Goal: Task Accomplishment & Management: Manage account settings

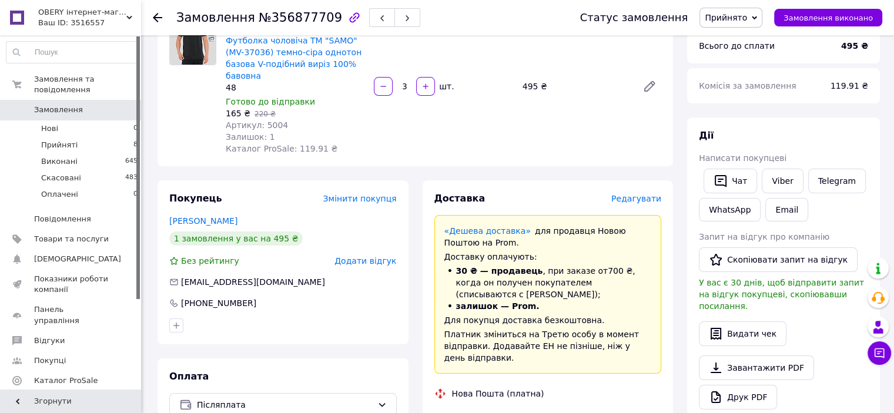
scroll to position [235, 0]
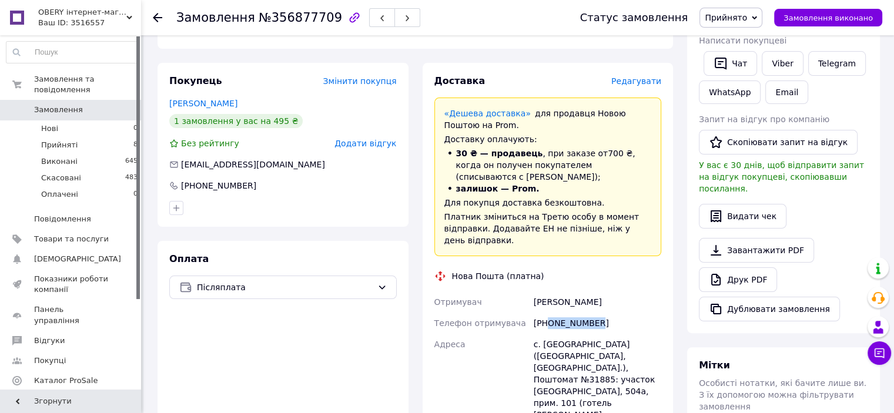
drag, startPoint x: 547, startPoint y: 300, endPoint x: 593, endPoint y: 303, distance: 46.5
click at [593, 313] on div "[PHONE_NUMBER]" at bounding box center [597, 323] width 132 height 21
copy div "0962918039"
click at [535, 292] on div "Ткаченко Андрій" at bounding box center [597, 302] width 132 height 21
drag, startPoint x: 537, startPoint y: 278, endPoint x: 568, endPoint y: 280, distance: 31.2
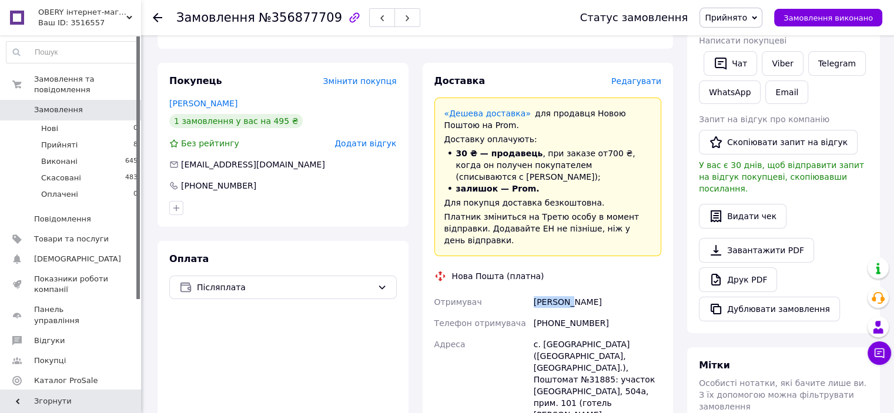
click at [568, 292] on div "Ткаченко Андрій" at bounding box center [597, 302] width 132 height 21
copy div "Ткаченко"
click at [573, 292] on div "Ткаченко Андрій" at bounding box center [597, 302] width 132 height 21
drag, startPoint x: 571, startPoint y: 279, endPoint x: 598, endPoint y: 280, distance: 27.1
click at [598, 292] on div "Ткаченко Андрій" at bounding box center [597, 302] width 132 height 21
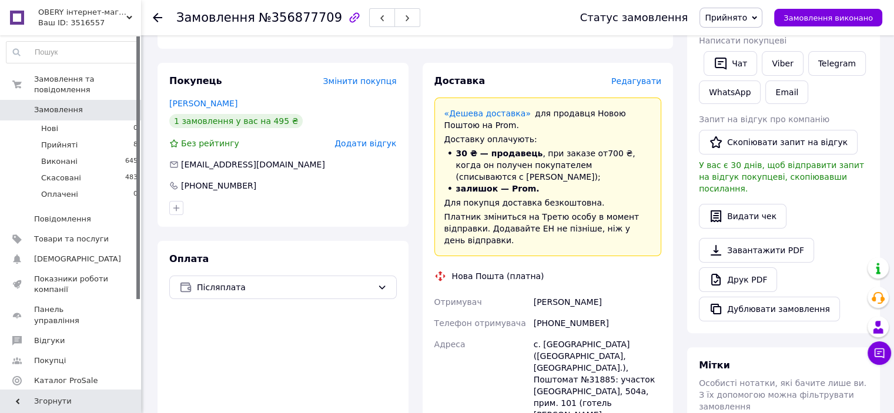
copy div "Андрій"
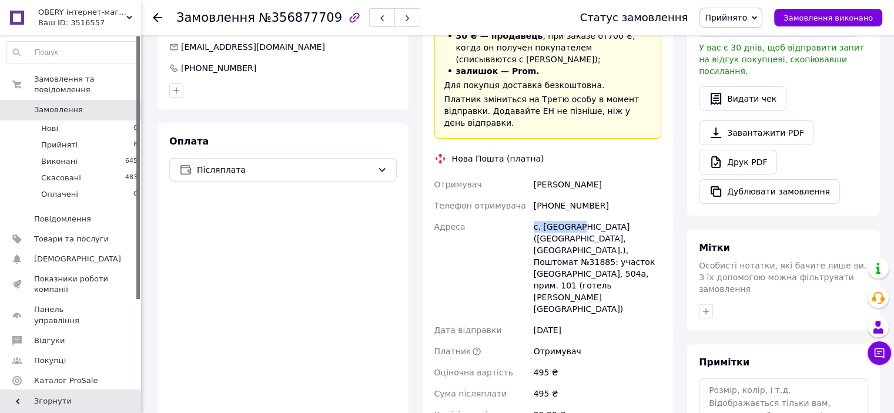
drag, startPoint x: 532, startPoint y: 206, endPoint x: 578, endPoint y: 204, distance: 46.5
click at [578, 216] on div "с. [GEOGRAPHIC_DATA] ([GEOGRAPHIC_DATA], [GEOGRAPHIC_DATA].), Поштомат №31885: …" at bounding box center [597, 267] width 132 height 103
copy div "с. Поляниця"
drag, startPoint x: 584, startPoint y: 228, endPoint x: 605, endPoint y: 227, distance: 21.2
click at [605, 227] on div "с. [GEOGRAPHIC_DATA] ([GEOGRAPHIC_DATA], [GEOGRAPHIC_DATA].), Поштомат №31885: …" at bounding box center [597, 267] width 132 height 103
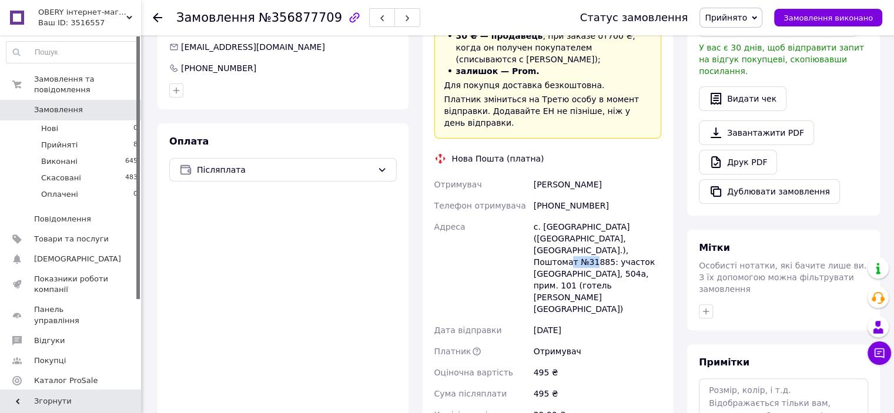
copy div "31885"
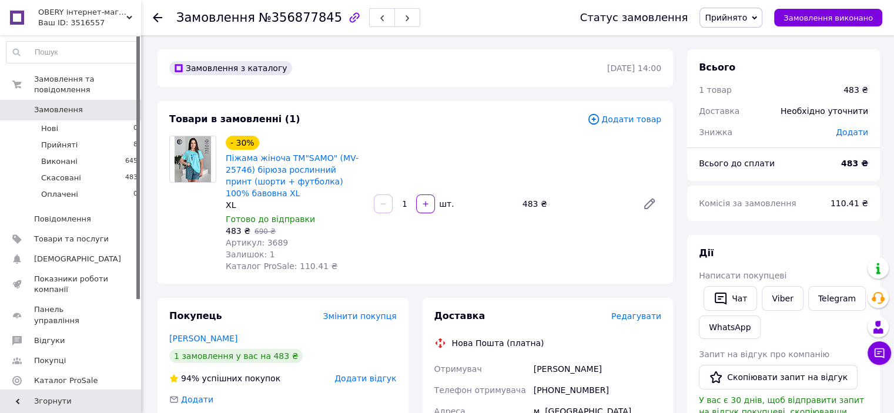
scroll to position [118, 0]
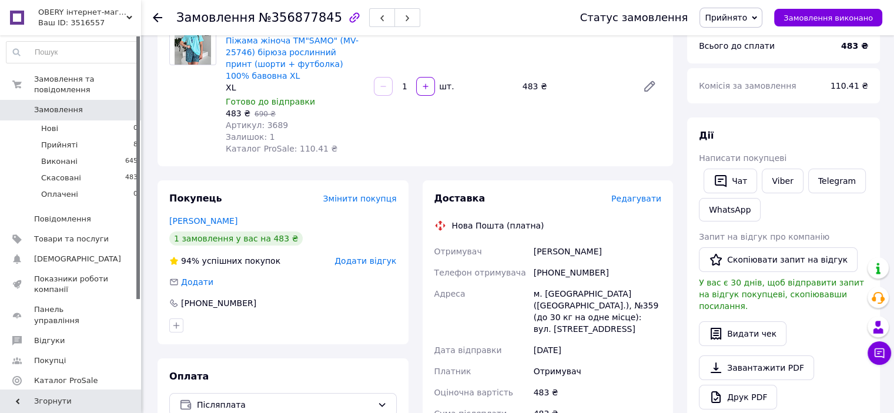
drag, startPoint x: 533, startPoint y: 254, endPoint x: 597, endPoint y: 256, distance: 63.5
click at [597, 256] on div "Семеняка Тетяна" at bounding box center [597, 251] width 132 height 21
copy div "Семеняка Тетяна"
drag, startPoint x: 547, startPoint y: 272, endPoint x: 596, endPoint y: 277, distance: 49.1
click at [596, 277] on div "[PHONE_NUMBER]" at bounding box center [597, 272] width 132 height 21
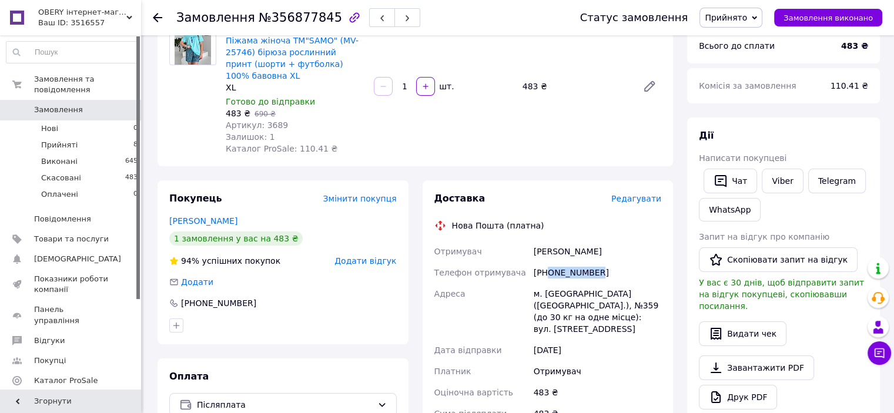
copy div "0961074772"
drag, startPoint x: 534, startPoint y: 255, endPoint x: 569, endPoint y: 253, distance: 35.3
click at [569, 253] on div "Семеняка Тетяна" at bounding box center [597, 251] width 132 height 21
copy div "Семеняка"
click at [585, 256] on div "Семеняка Тетяна" at bounding box center [597, 251] width 132 height 21
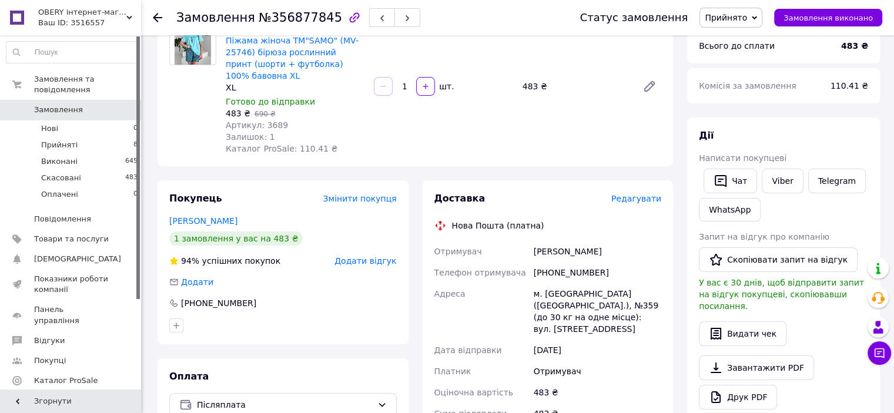
drag, startPoint x: 572, startPoint y: 252, endPoint x: 602, endPoint y: 258, distance: 30.7
click at [602, 258] on div "Семеняка Тетяна" at bounding box center [597, 251] width 132 height 21
copy div "Тетяна"
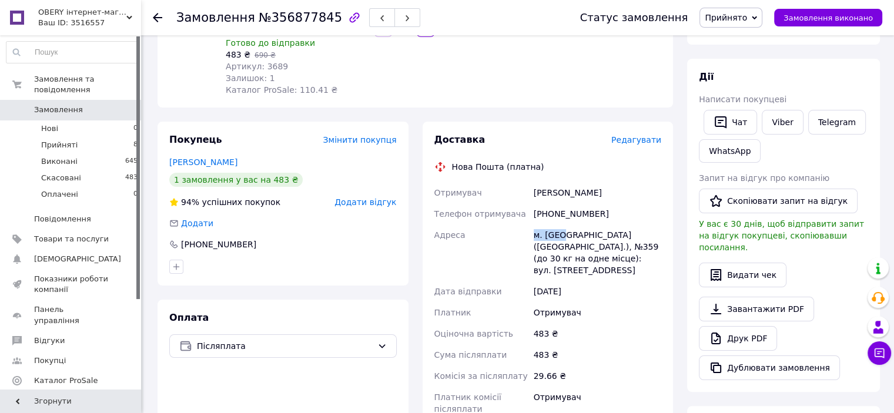
drag, startPoint x: 542, startPoint y: 237, endPoint x: 560, endPoint y: 236, distance: 17.6
click at [560, 236] on div "м. [GEOGRAPHIC_DATA] ([GEOGRAPHIC_DATA].), №359 (до 30 кг на одне місце): вул. …" at bounding box center [597, 253] width 132 height 56
copy div "м. Київ"
drag, startPoint x: 630, startPoint y: 235, endPoint x: 642, endPoint y: 233, distance: 12.5
click at [642, 233] on div "м. [GEOGRAPHIC_DATA] ([GEOGRAPHIC_DATA].), №359 (до 30 кг на одне місце): вул. …" at bounding box center [597, 253] width 132 height 56
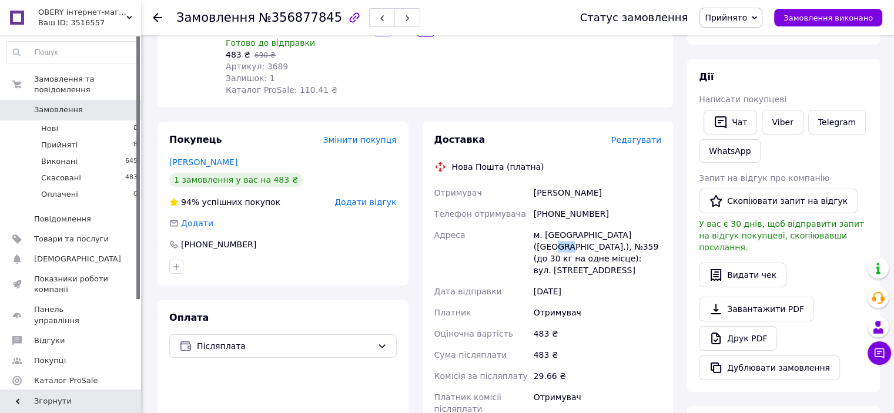
copy div "359"
click at [645, 258] on div "м. [GEOGRAPHIC_DATA] ([GEOGRAPHIC_DATA].), №359 (до 30 кг на одне місце): вул. …" at bounding box center [597, 253] width 132 height 56
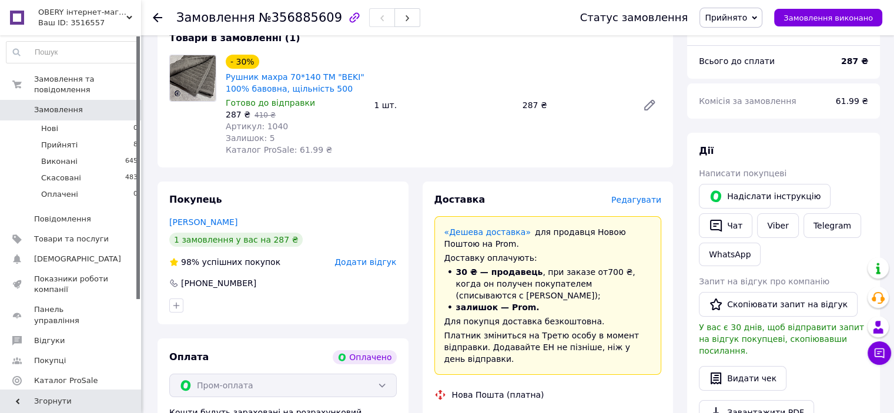
scroll to position [235, 0]
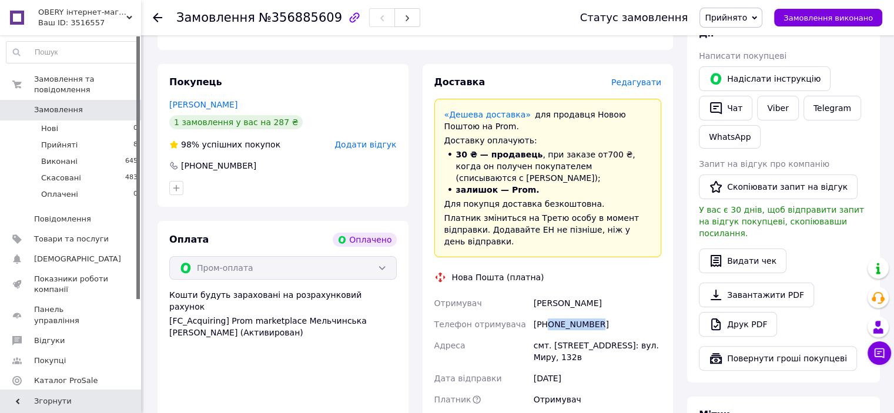
drag, startPoint x: 550, startPoint y: 313, endPoint x: 597, endPoint y: 313, distance: 47.6
click at [597, 314] on div "[PHONE_NUMBER]" at bounding box center [597, 324] width 132 height 21
copy div "0972937897"
drag, startPoint x: 535, startPoint y: 294, endPoint x: 567, endPoint y: 299, distance: 32.8
click at [567, 299] on div "Вороніна Тамара" at bounding box center [597, 303] width 132 height 21
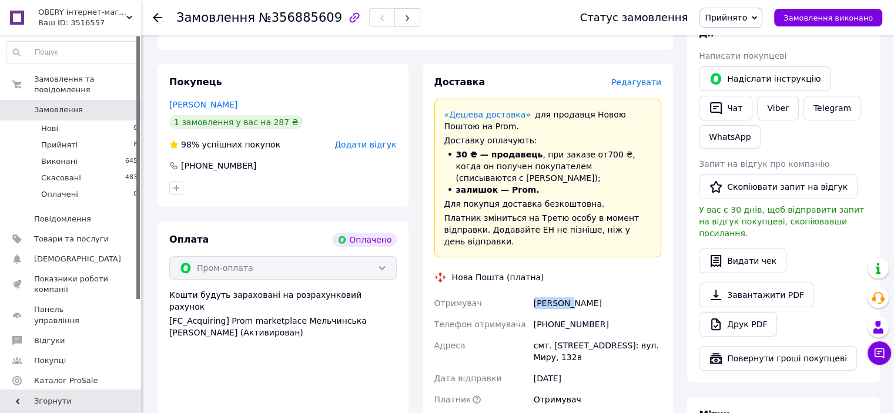
copy div "Вороніна"
drag, startPoint x: 571, startPoint y: 293, endPoint x: 605, endPoint y: 296, distance: 33.6
click at [605, 296] on div "Вороніна Тамара" at bounding box center [597, 303] width 132 height 21
copy div "Тамара"
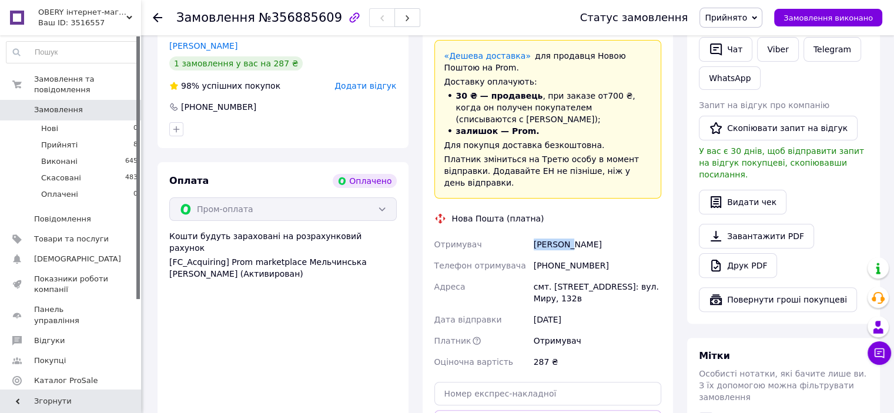
scroll to position [411, 0]
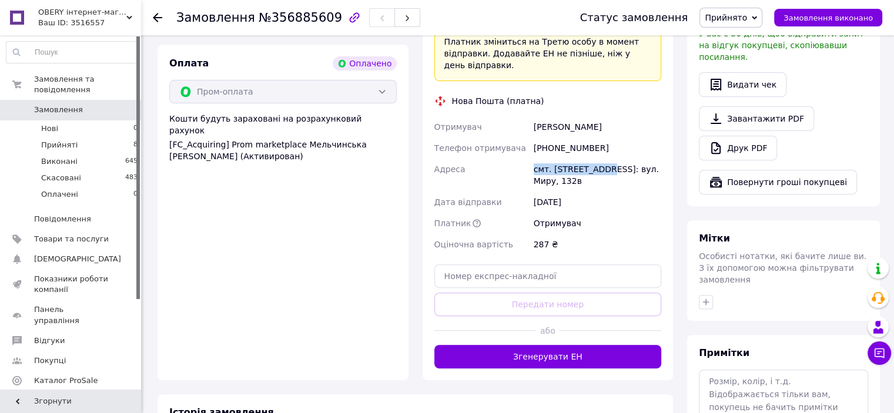
drag, startPoint x: 564, startPoint y: 160, endPoint x: 599, endPoint y: 160, distance: 35.3
click at [599, 160] on div "смт. [STREET_ADDRESS]: вул. Миру, 132в" at bounding box center [597, 175] width 132 height 33
copy div "смт. Краснокутськ"
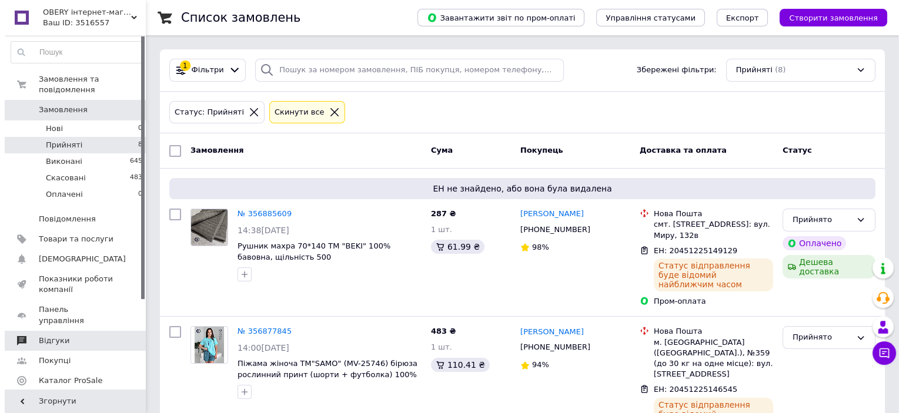
scroll to position [118, 0]
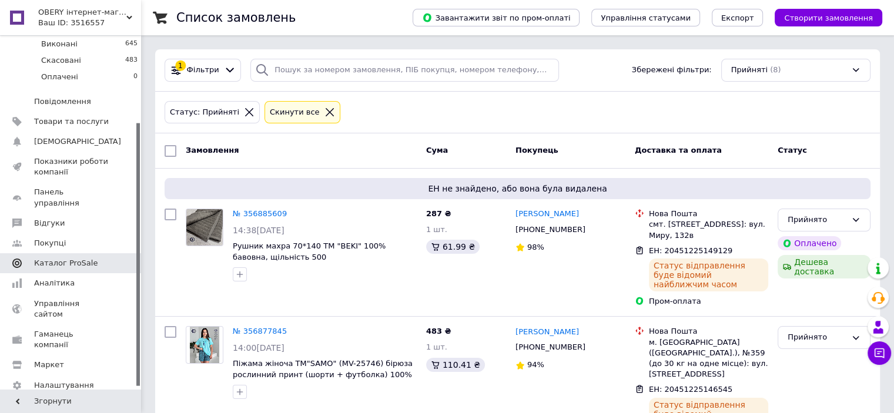
click at [92, 258] on span "Каталог ProSale" at bounding box center [71, 263] width 75 height 11
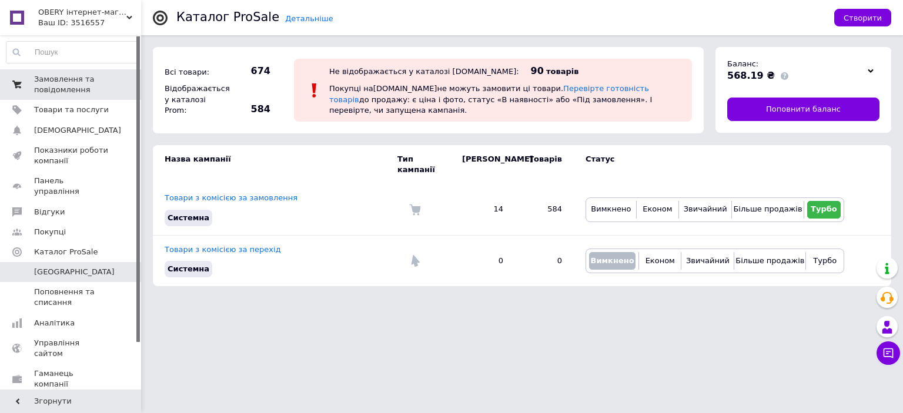
click at [81, 91] on span "Замовлення та повідомлення" at bounding box center [71, 84] width 75 height 21
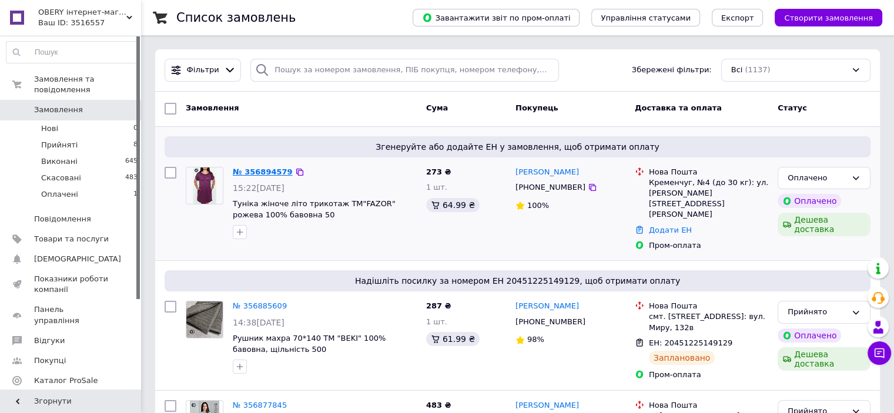
click at [271, 171] on link "№ 356894579" at bounding box center [263, 172] width 60 height 9
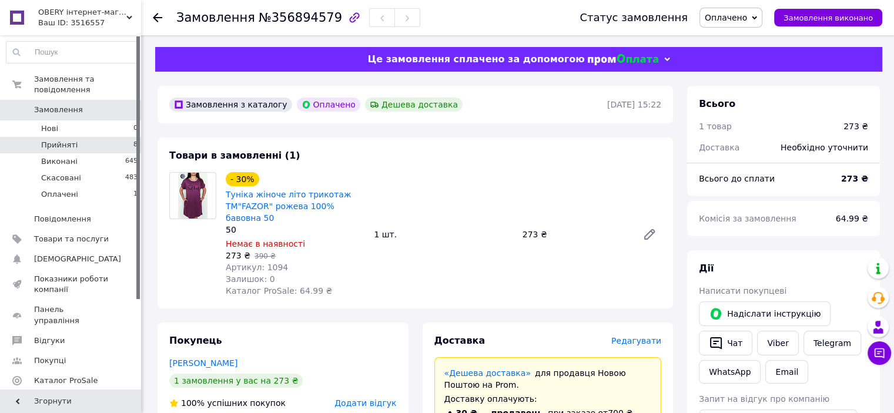
click at [65, 140] on span "Прийняті" at bounding box center [59, 145] width 36 height 11
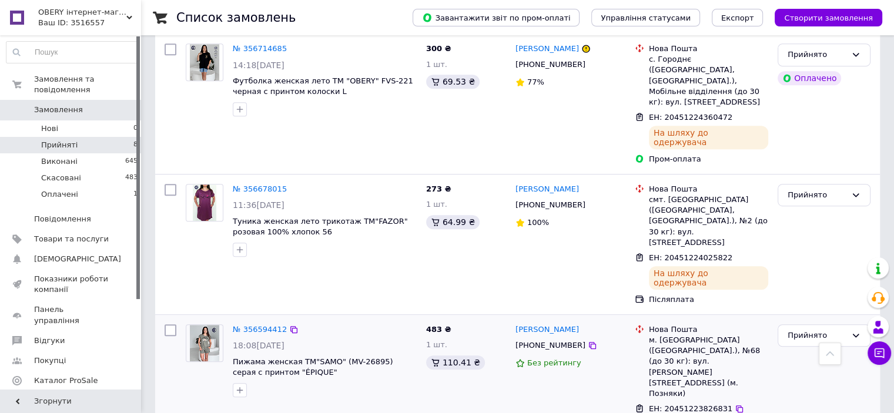
scroll to position [686, 0]
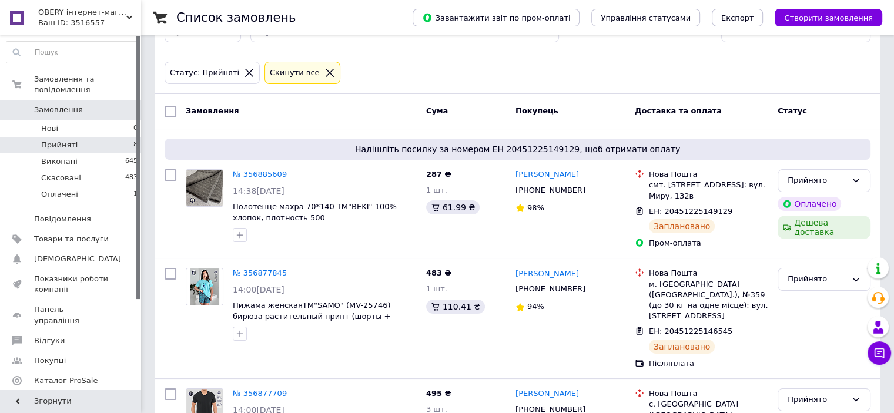
scroll to position [0, 0]
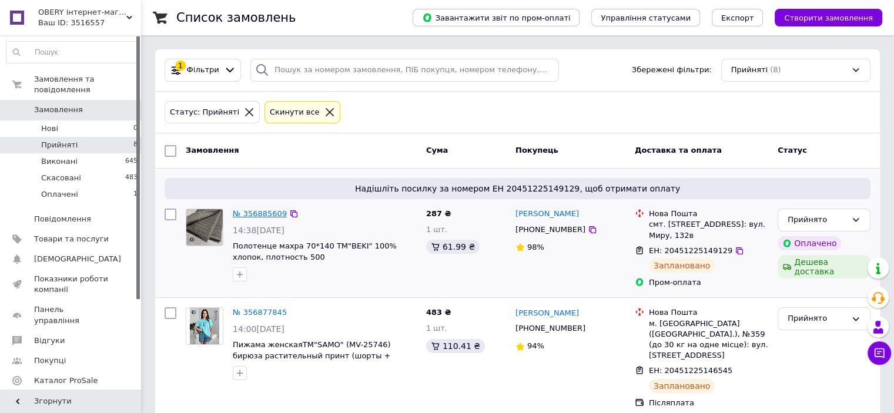
click at [252, 213] on link "№ 356885609" at bounding box center [260, 213] width 54 height 9
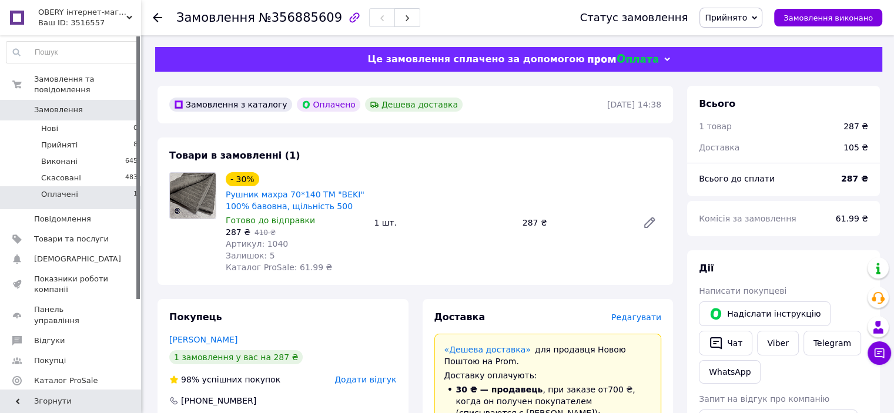
click at [94, 186] on li "Оплачені 1" at bounding box center [72, 197] width 145 height 22
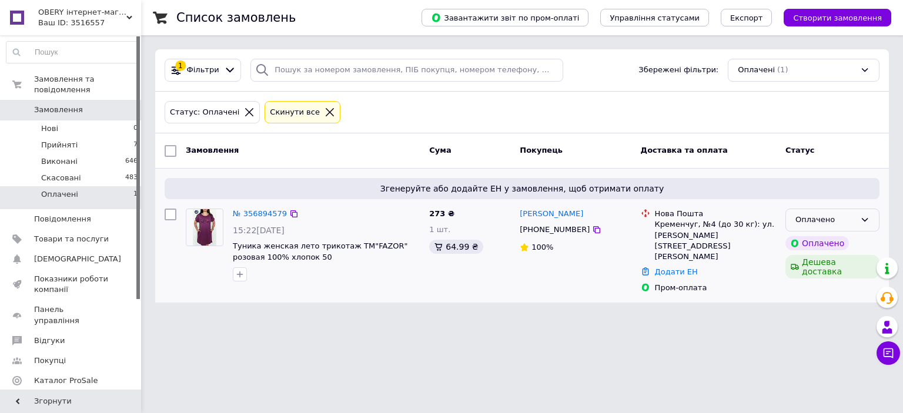
click at [869, 223] on icon at bounding box center [864, 219] width 9 height 9
click at [845, 247] on li "Прийнято" at bounding box center [832, 245] width 93 height 22
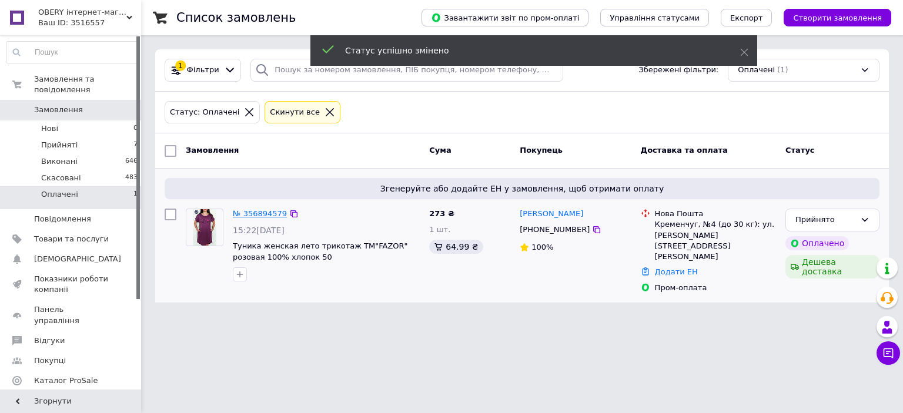
click at [252, 216] on link "№ 356894579" at bounding box center [260, 213] width 54 height 9
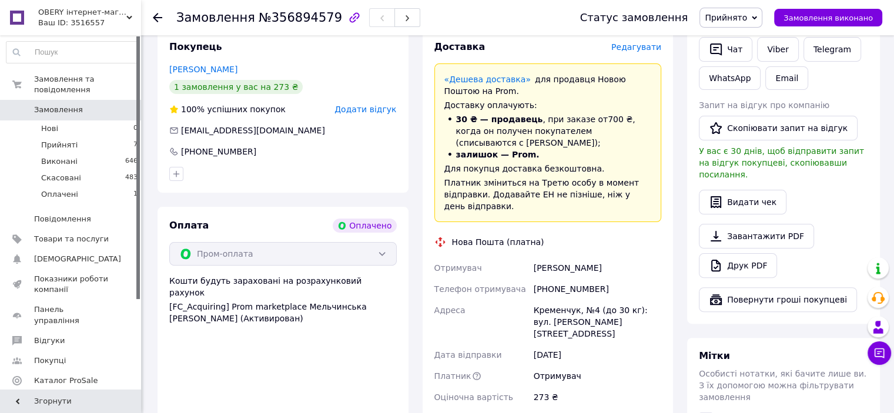
scroll to position [353, 0]
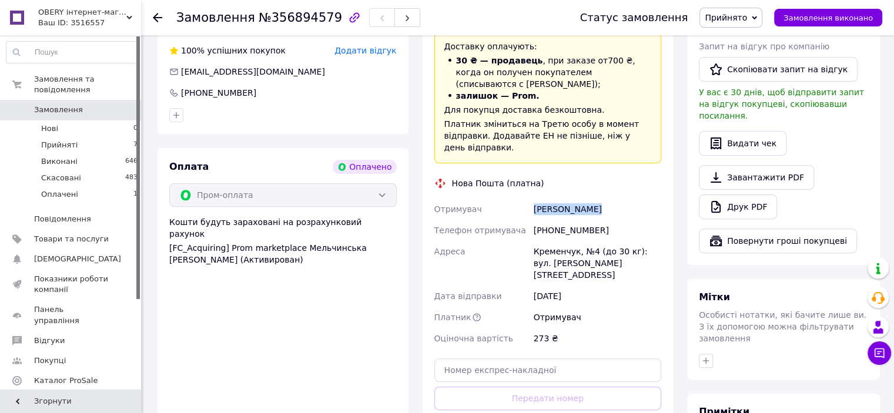
drag, startPoint x: 535, startPoint y: 198, endPoint x: 592, endPoint y: 201, distance: 57.1
click at [592, 201] on div "[PERSON_NAME]" at bounding box center [597, 209] width 132 height 21
copy div "[PERSON_NAME]"
drag, startPoint x: 548, startPoint y: 218, endPoint x: 591, endPoint y: 219, distance: 43.5
click at [591, 220] on div "[PHONE_NUMBER]" at bounding box center [597, 230] width 132 height 21
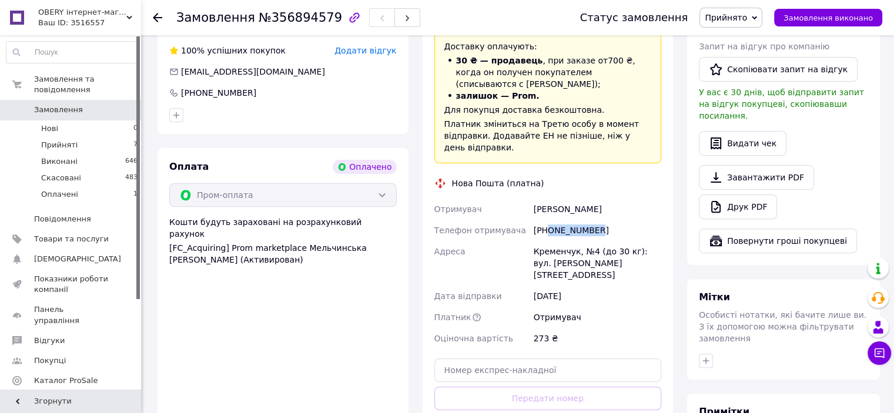
copy div "0678784064"
drag, startPoint x: 532, startPoint y: 239, endPoint x: 633, endPoint y: 258, distance: 102.9
click at [633, 258] on div "Кременчук, №4 (до 30 кг): вул. [PERSON_NAME][STREET_ADDRESS]" at bounding box center [597, 263] width 132 height 45
copy div "Кременчук, №4 (до 30 кг): вул. [PERSON_NAME][STREET_ADDRESS]"
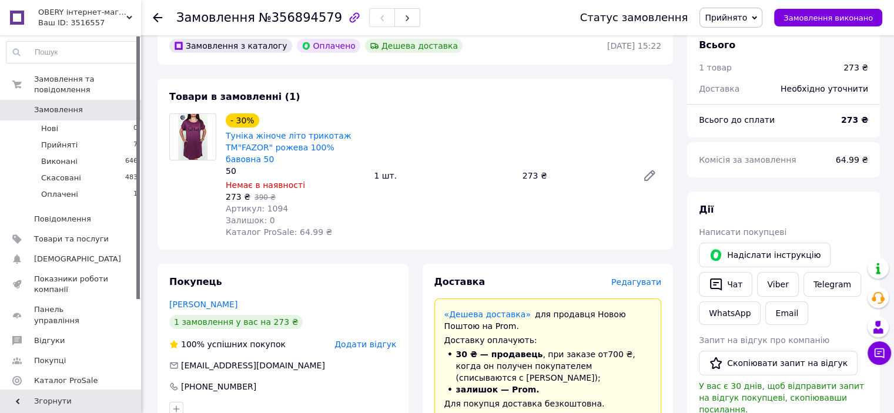
scroll to position [0, 0]
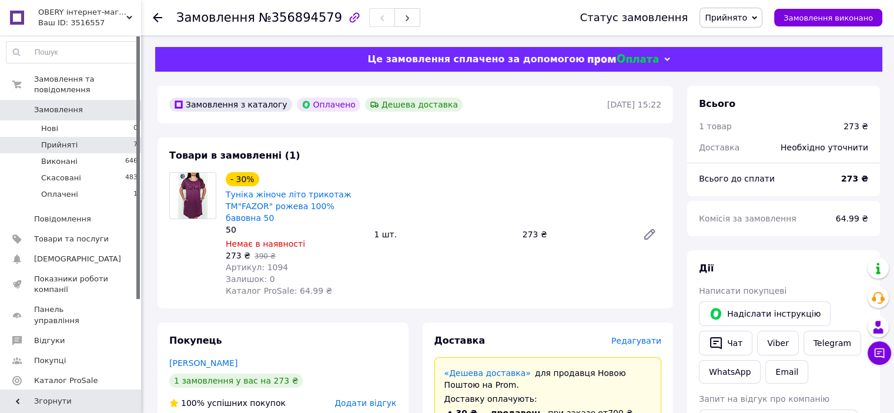
click at [76, 137] on li "Прийняті 7" at bounding box center [72, 145] width 145 height 16
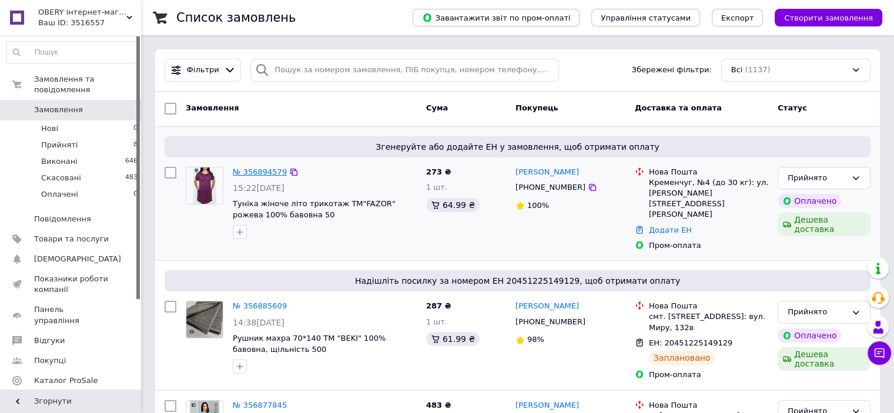
click at [267, 173] on link "№ 356894579" at bounding box center [260, 172] width 54 height 9
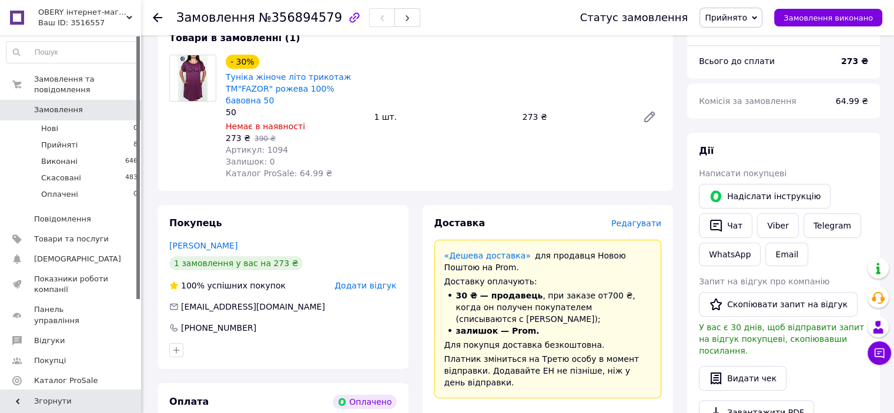
scroll to position [235, 0]
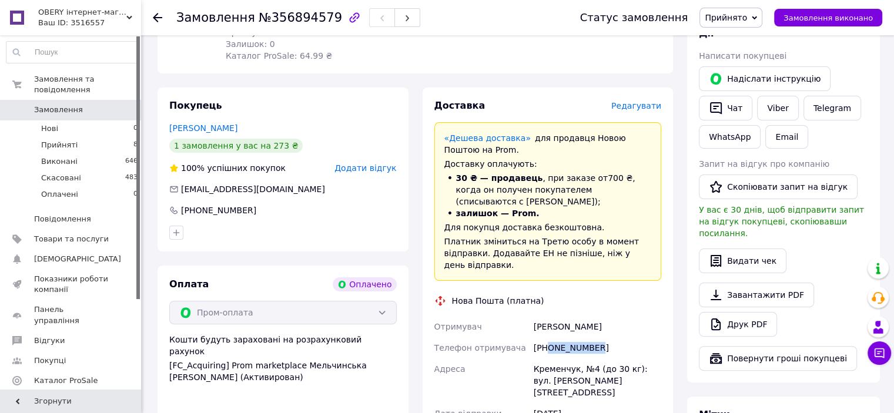
drag, startPoint x: 547, startPoint y: 337, endPoint x: 602, endPoint y: 337, distance: 55.2
click at [602, 337] on div "[PHONE_NUMBER]" at bounding box center [597, 347] width 132 height 21
copy div "0678784064"
drag, startPoint x: 534, startPoint y: 314, endPoint x: 555, endPoint y: 317, distance: 21.4
click at [555, 317] on div "[PERSON_NAME]" at bounding box center [597, 326] width 132 height 21
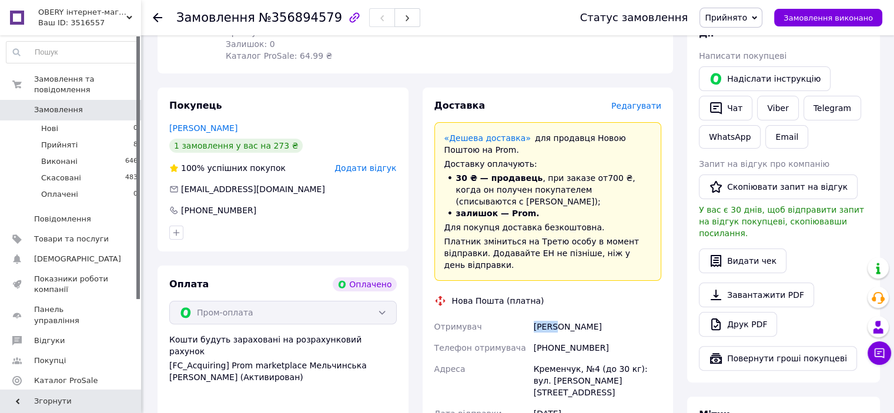
copy div "Чурий"
drag, startPoint x: 560, startPoint y: 316, endPoint x: 590, endPoint y: 321, distance: 30.4
click at [590, 321] on div "[PERSON_NAME]" at bounding box center [597, 326] width 132 height 21
copy div "[PERSON_NAME]"
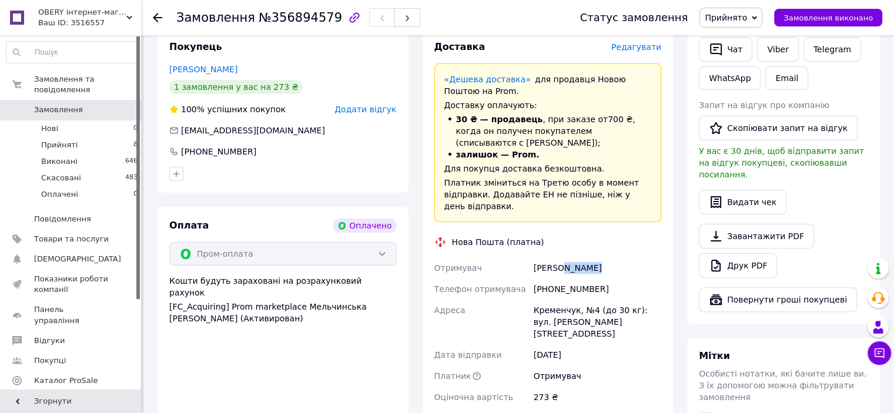
scroll to position [353, 0]
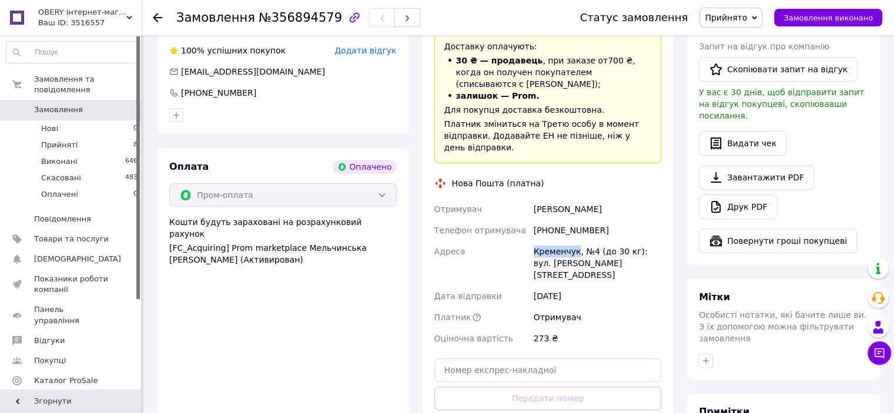
drag, startPoint x: 532, startPoint y: 239, endPoint x: 574, endPoint y: 239, distance: 41.7
click at [574, 241] on div "Кременчук, №4 (до 30 кг): вул. [PERSON_NAME][STREET_ADDRESS]" at bounding box center [597, 263] width 132 height 45
copy div "Кременчук"
click at [502, 359] on input "text" at bounding box center [547, 371] width 227 height 24
paste input "20451225176989"
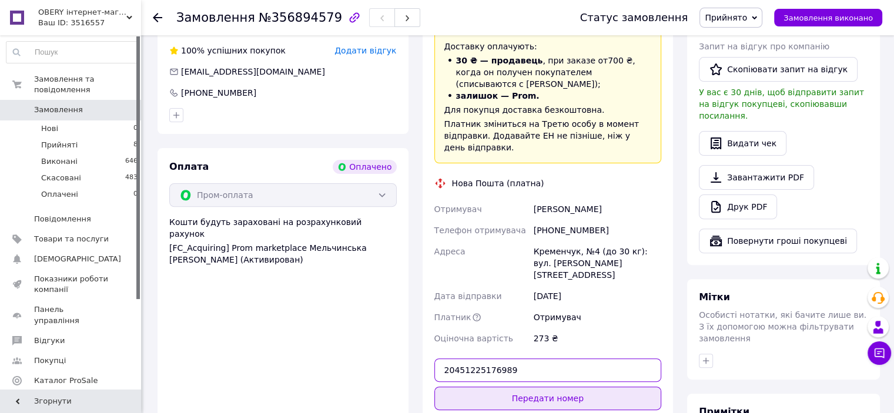
type input "20451225176989"
click at [536, 387] on button "Передати номер" at bounding box center [547, 399] width 227 height 24
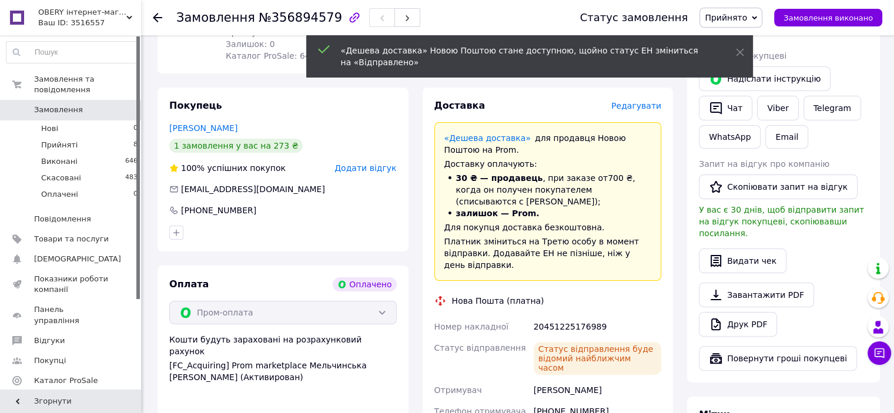
scroll to position [59, 0]
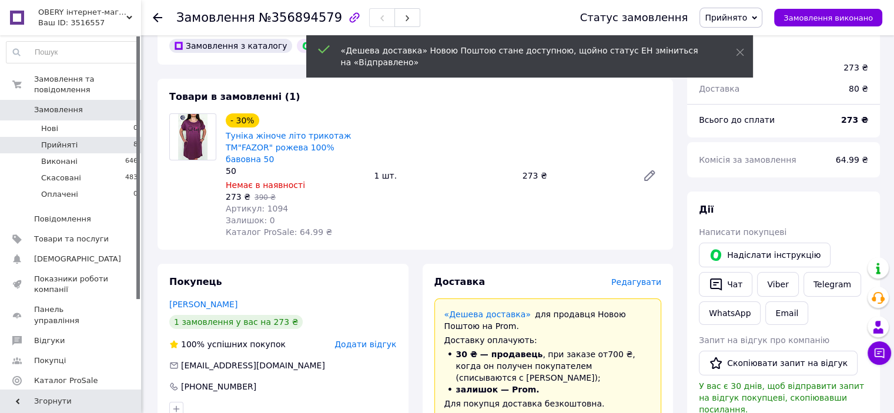
click at [77, 137] on li "Прийняті 8" at bounding box center [72, 145] width 145 height 16
